Goal: Task Accomplishment & Management: Use online tool/utility

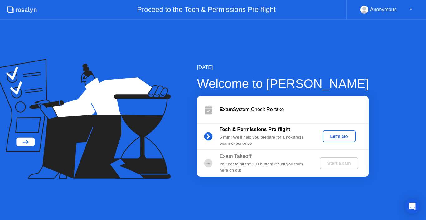
click at [339, 134] on div "Let's Go" at bounding box center [339, 136] width 28 height 5
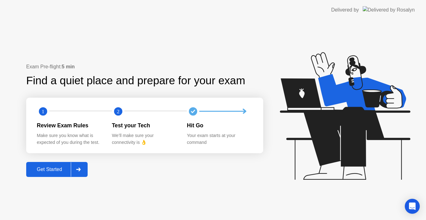
click at [49, 172] on div "Get Started" at bounding box center [49, 170] width 43 height 6
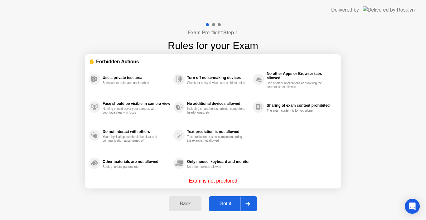
click at [217, 203] on div "Got it" at bounding box center [225, 204] width 29 height 6
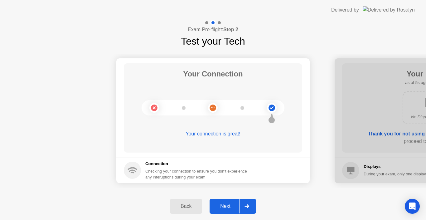
click at [225, 206] on div "Next" at bounding box center [226, 206] width 28 height 6
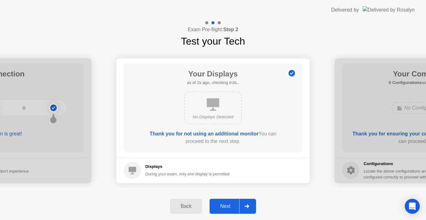
click at [225, 206] on div "Next" at bounding box center [226, 206] width 28 height 6
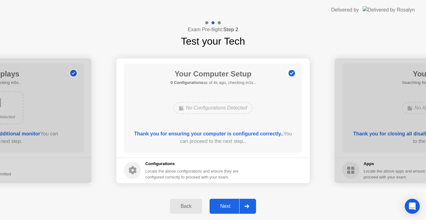
click at [225, 206] on div "Next" at bounding box center [226, 206] width 28 height 6
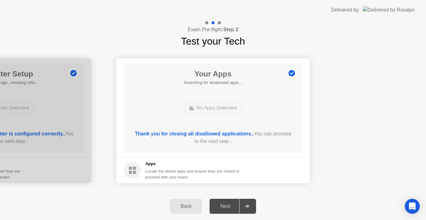
click at [225, 206] on div "Next" at bounding box center [226, 206] width 28 height 6
click at [228, 206] on div "Next" at bounding box center [226, 206] width 28 height 6
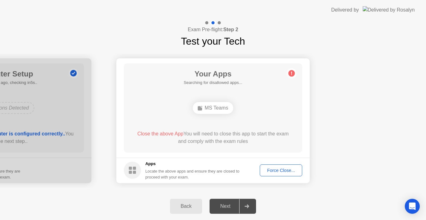
click at [291, 172] on div "Force Close..." at bounding box center [281, 170] width 38 height 5
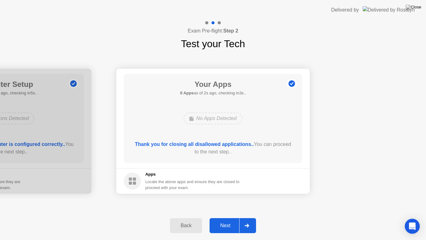
click at [228, 220] on div "Next" at bounding box center [226, 225] width 28 height 6
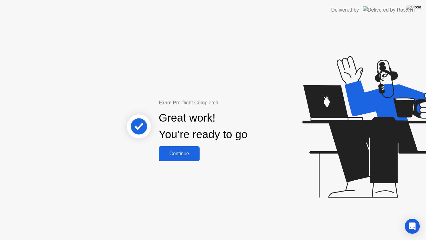
click at [187, 156] on div "Continue" at bounding box center [179, 154] width 37 height 6
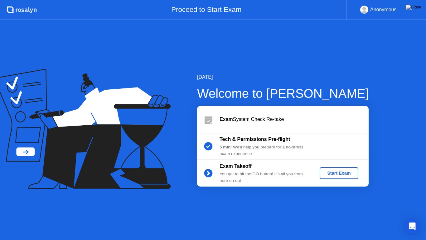
click at [347, 173] on div "Start Exam" at bounding box center [338, 172] width 33 height 5
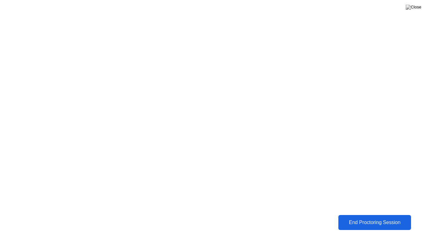
click at [378, 220] on div "End Proctoring Session" at bounding box center [374, 222] width 69 height 6
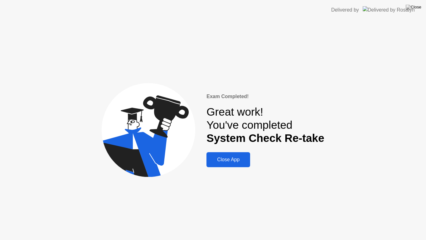
click at [235, 159] on div "Close App" at bounding box center [228, 160] width 40 height 6
